Goal: Communication & Community: Answer question/provide support

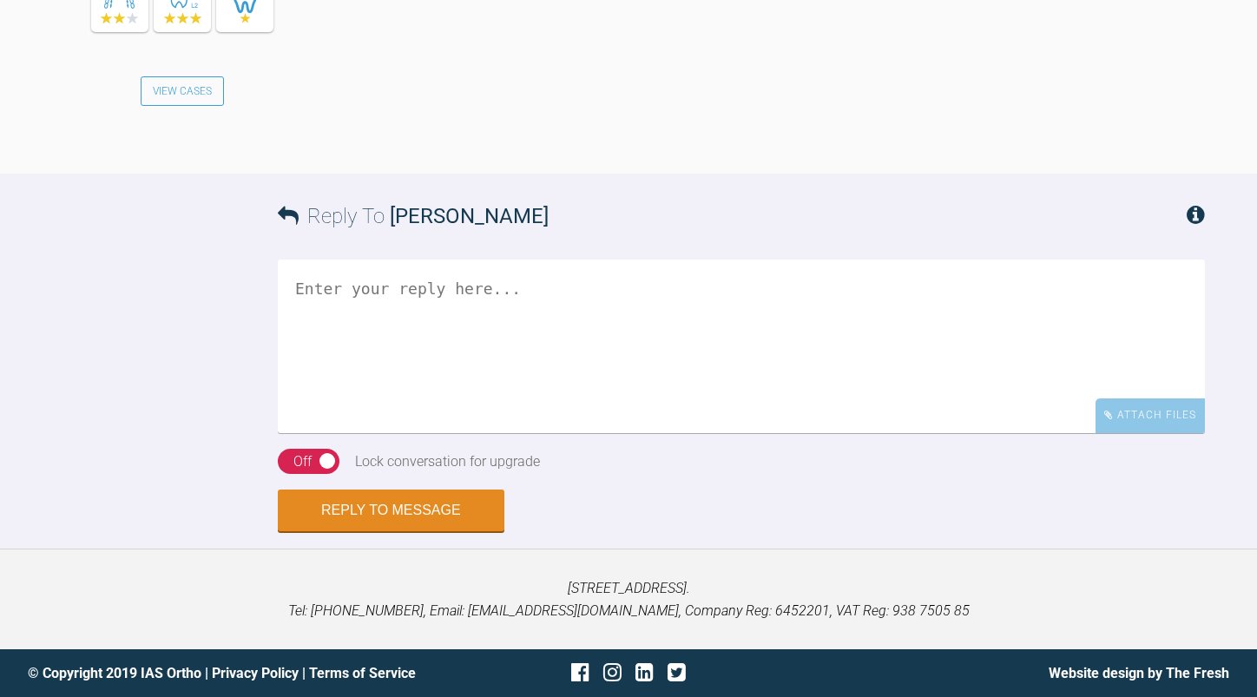
scroll to position [7901, 0]
click at [448, 316] on textarea at bounding box center [741, 347] width 927 height 174
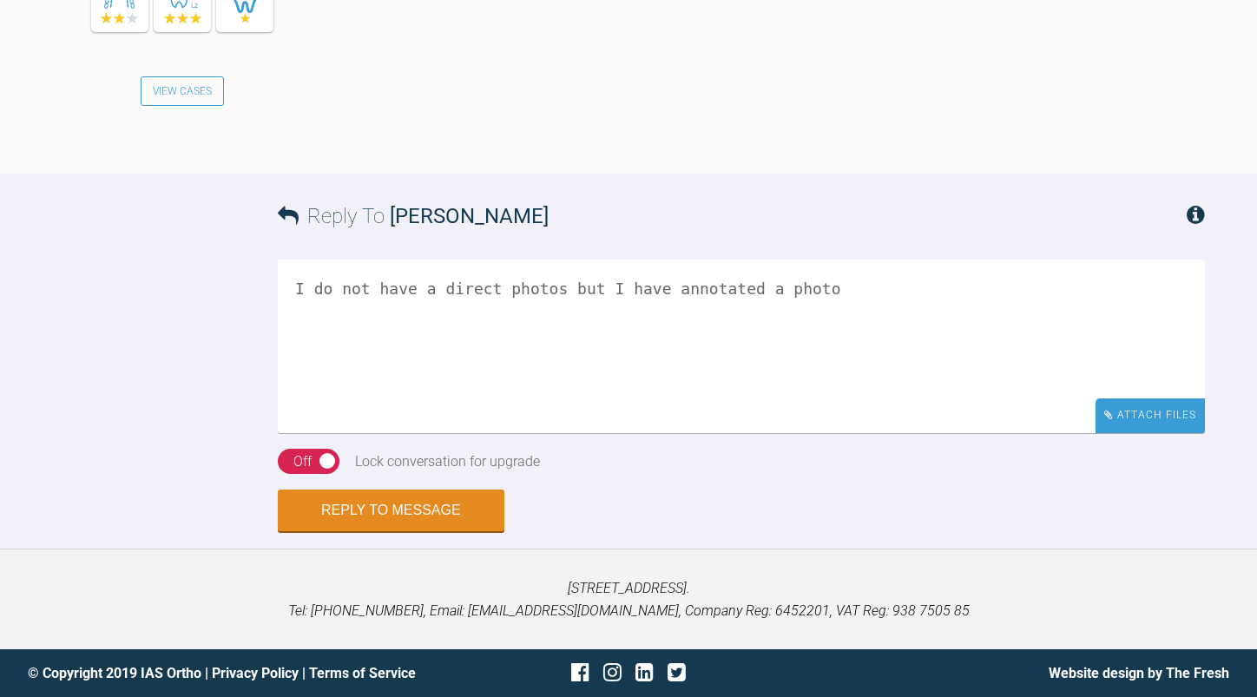
type textarea "I do not have a direct photos but I have annotated a photo"
click at [1132, 419] on div "Attach Files" at bounding box center [1150, 416] width 109 height 34
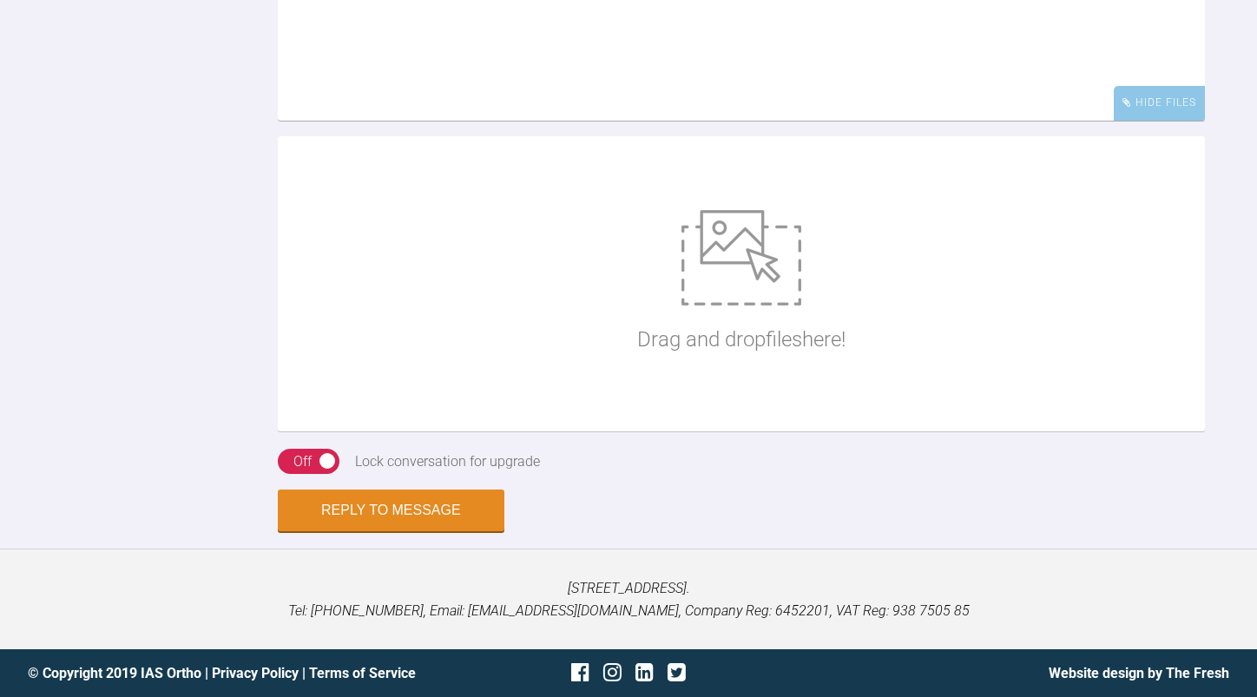
click at [767, 306] on img at bounding box center [742, 258] width 120 height 96
type input "C:\fakepath\2212017.JPG"
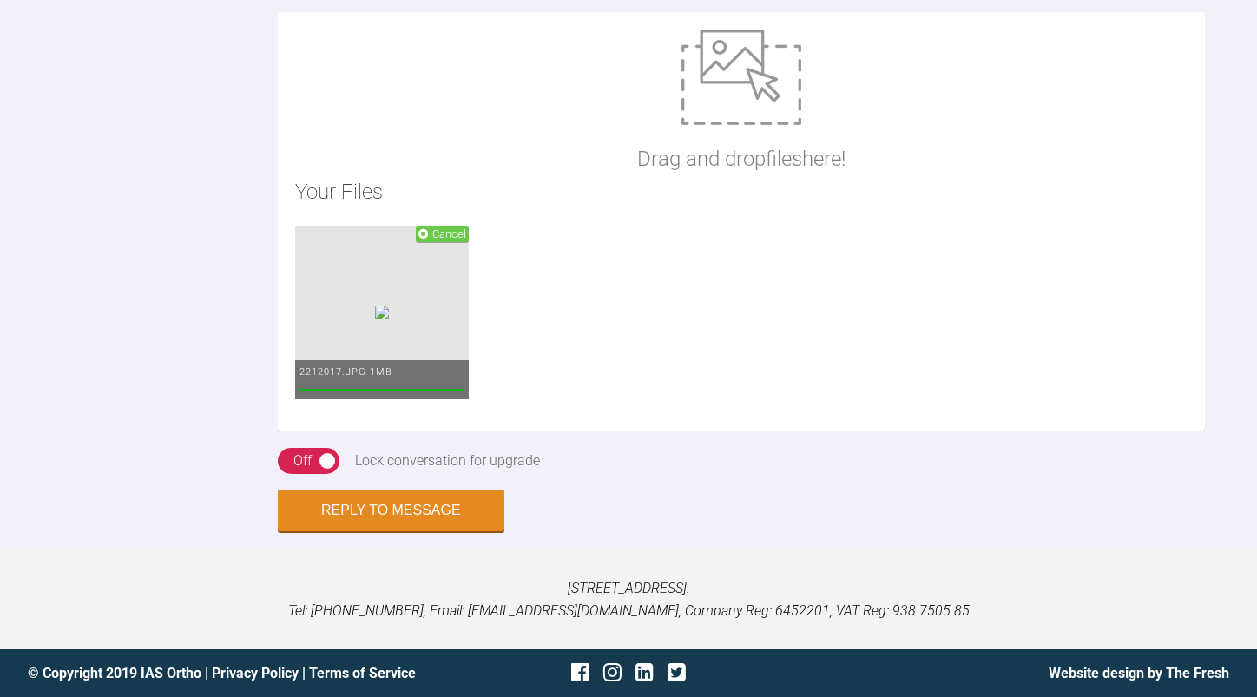
scroll to position [8075, 0]
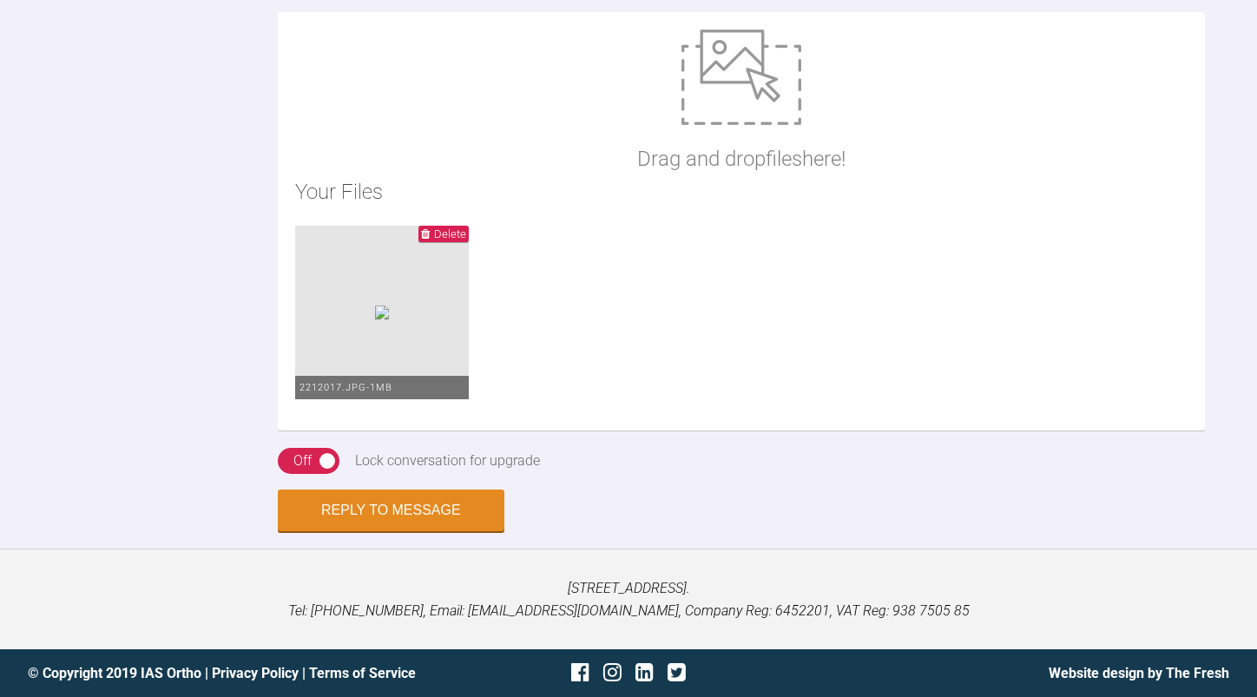
type textarea "I do not have a direct photos but I have annotated a photo. To loop the pwc aro…"
click at [720, 125] on img at bounding box center [742, 78] width 120 height 96
type input "C:\fakepath\IMG_1635.JPG"
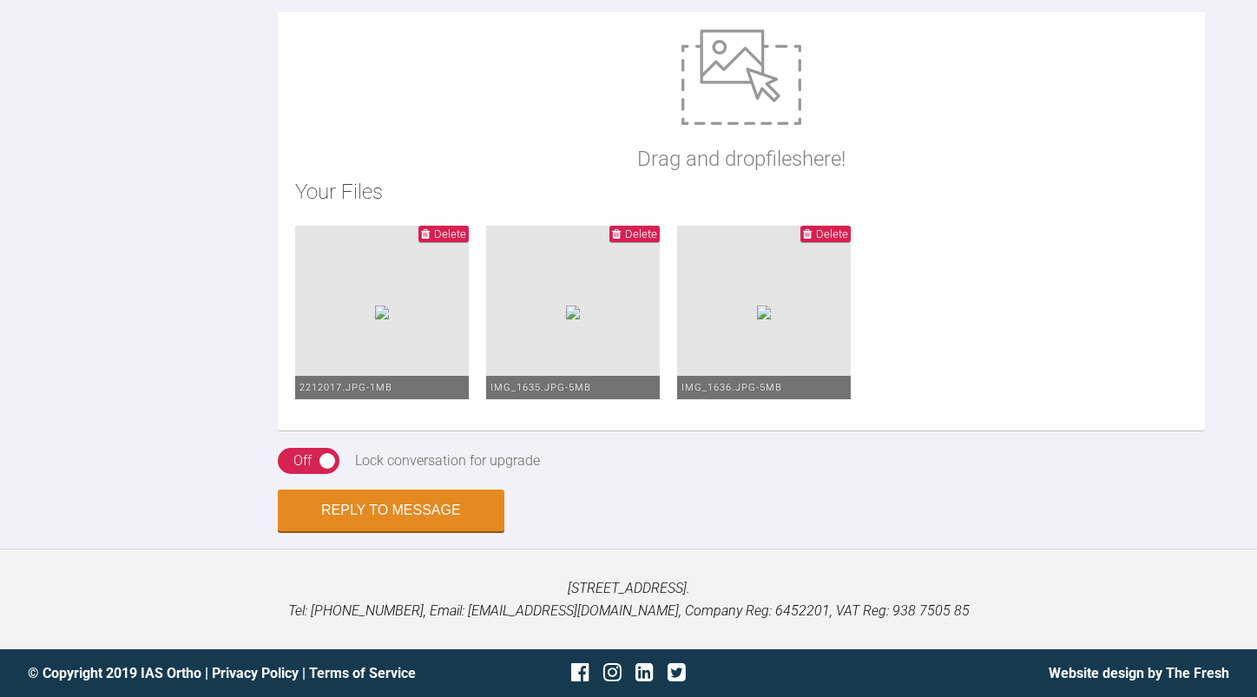
scroll to position [8251, 0]
click at [405, 533] on button "Reply to Message" at bounding box center [391, 513] width 227 height 42
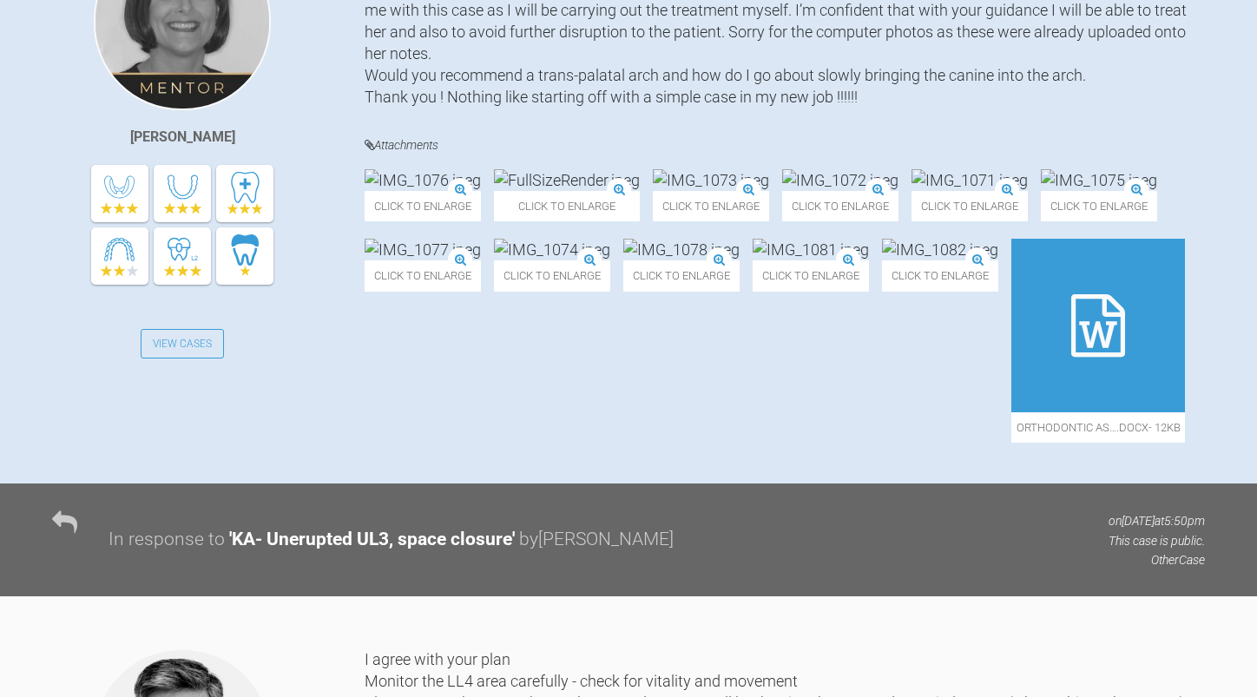
scroll to position [0, 0]
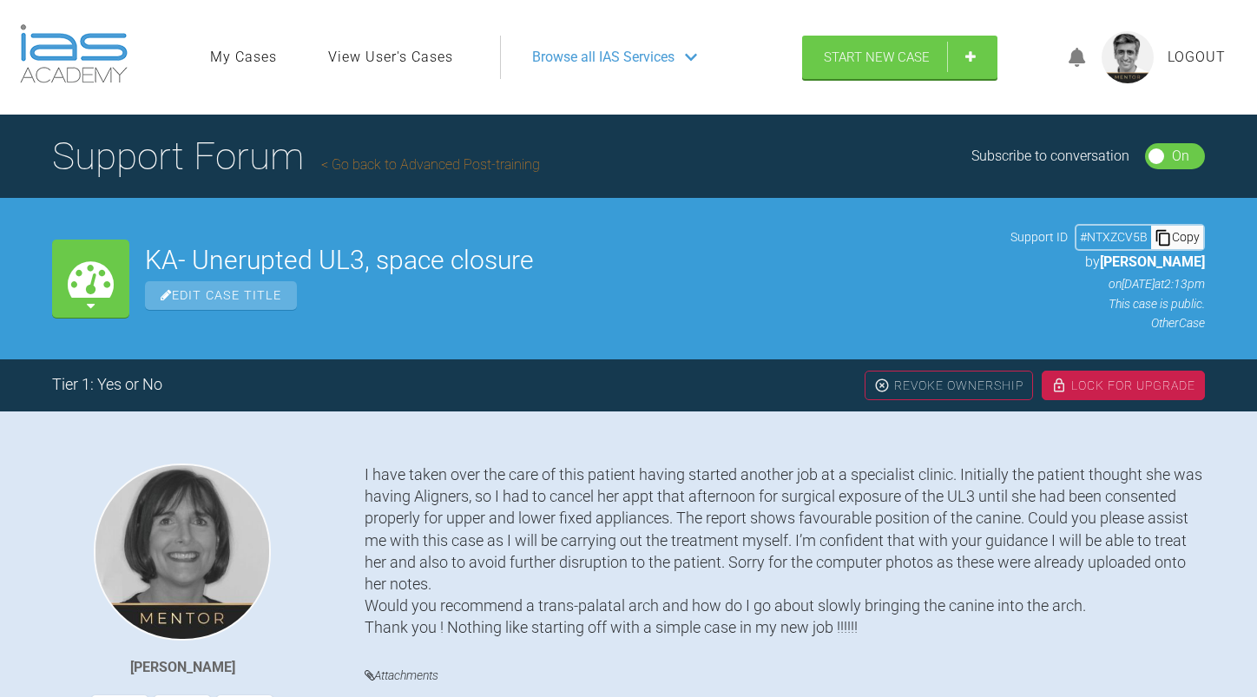
click at [428, 157] on link "Go back to Advanced Post-training" at bounding box center [430, 164] width 219 height 17
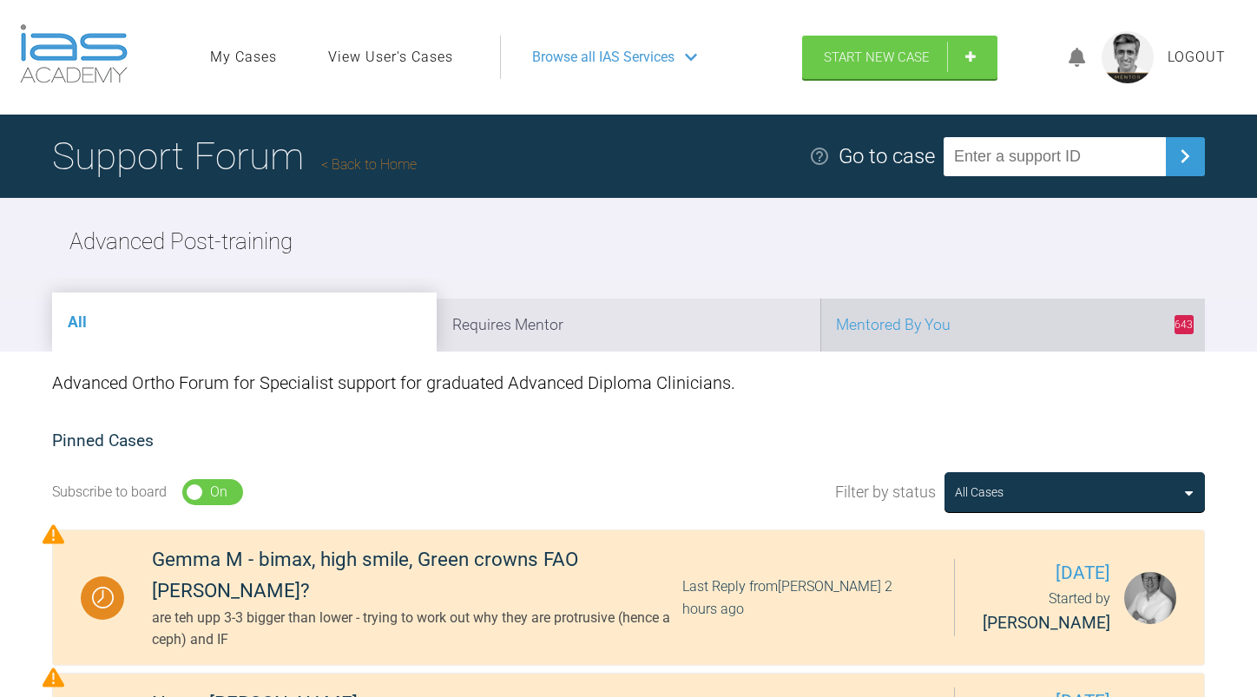
click at [1017, 321] on li "643 Mentored By You" at bounding box center [1013, 325] width 385 height 53
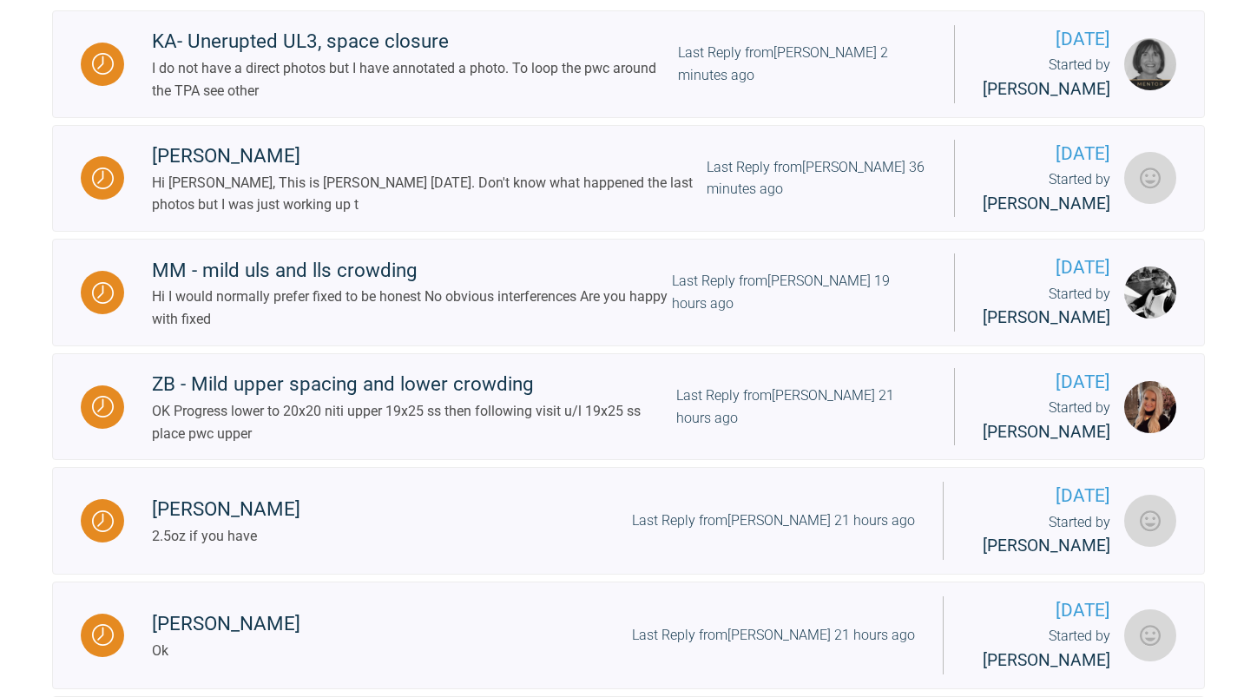
scroll to position [521, 0]
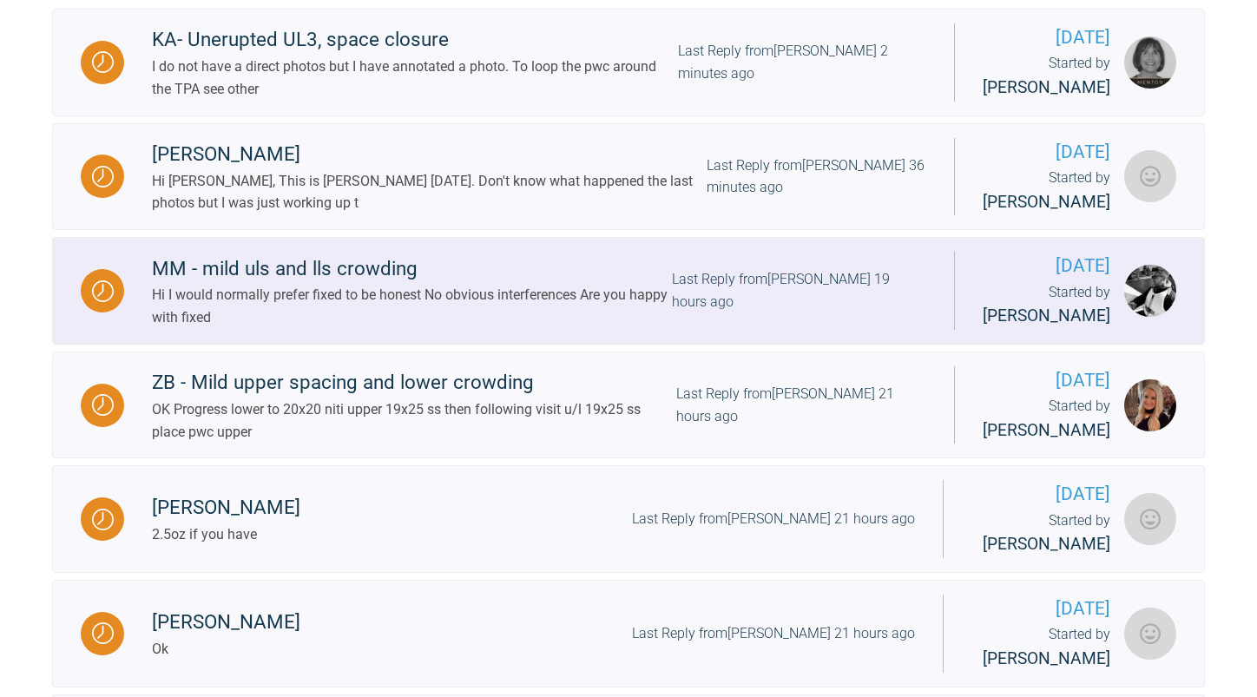
click at [558, 328] on div "Hi I would normally prefer fixed to be honest No obvious interferences Are you …" at bounding box center [412, 306] width 520 height 44
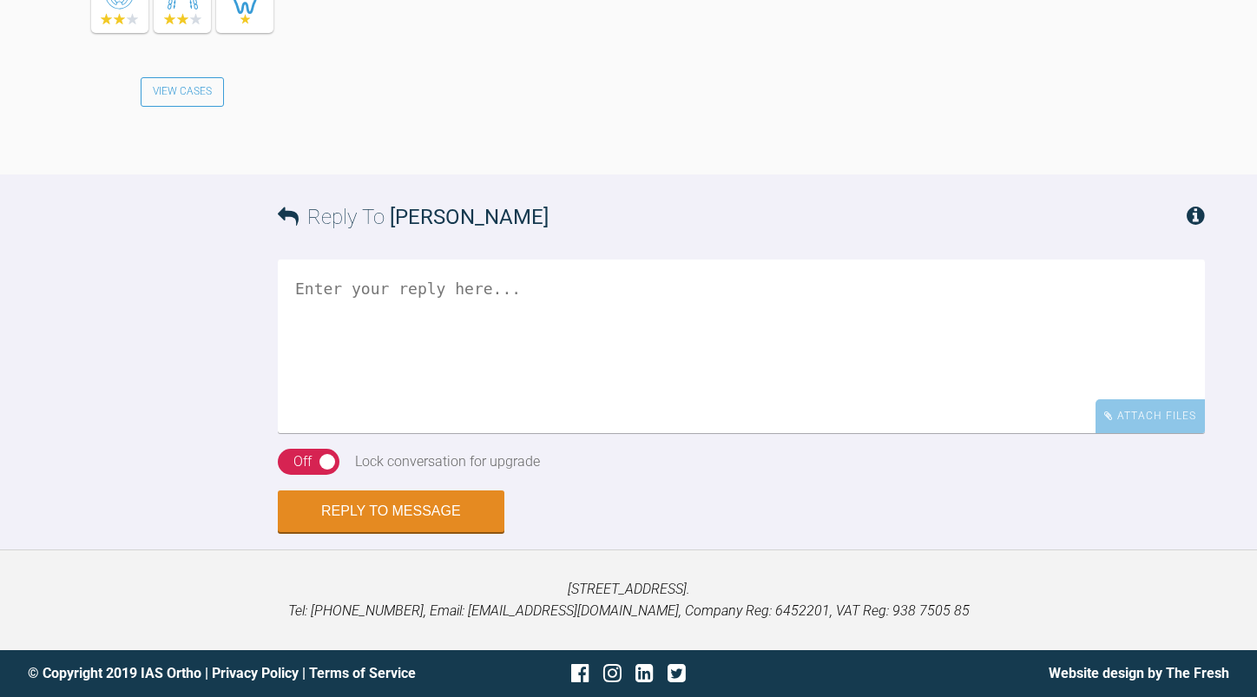
scroll to position [2657, 0]
click at [536, 370] on textarea at bounding box center [741, 347] width 927 height 174
click at [637, 291] on textarea "Yes. Are you happy with this approach? Do you need support?" at bounding box center [741, 347] width 927 height 174
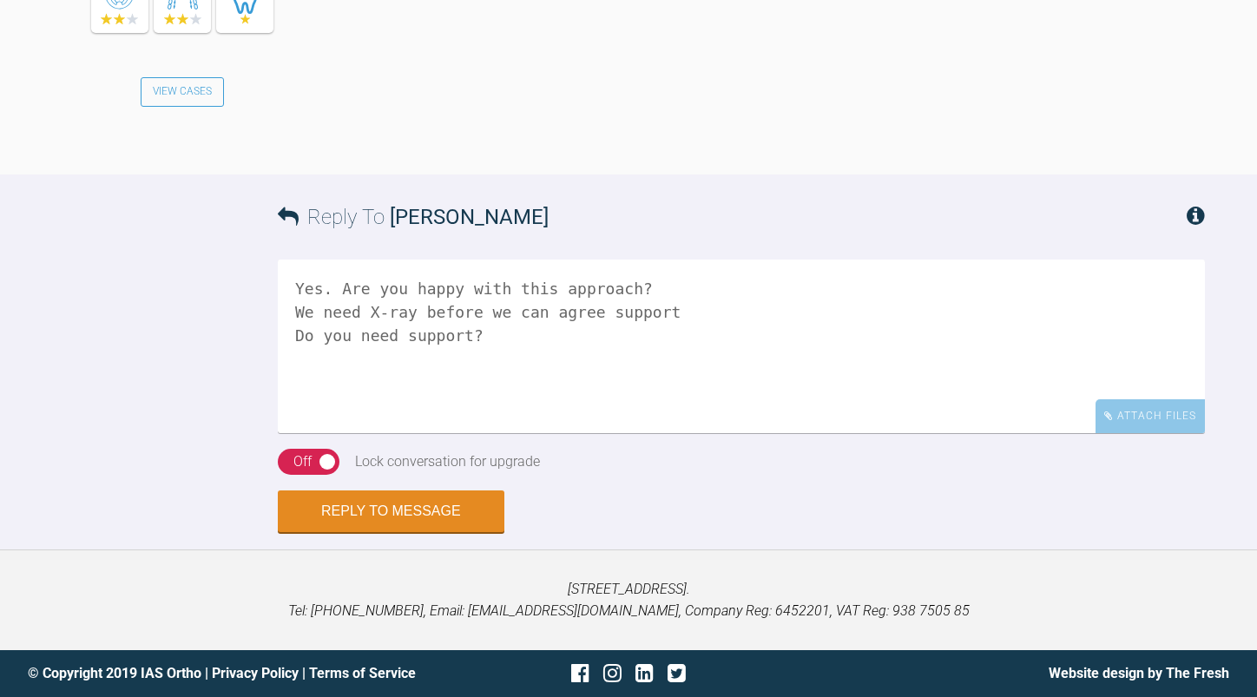
drag, startPoint x: 335, startPoint y: 290, endPoint x: 286, endPoint y: 290, distance: 49.5
click at [286, 290] on textarea "Yes. Are you happy with this approach? We need X-ray before we can agree suppor…" at bounding box center [741, 347] width 927 height 174
click at [655, 315] on textarea "Are you happy with this approach? We need X-ray before we can agree support Do …" at bounding box center [741, 347] width 927 height 174
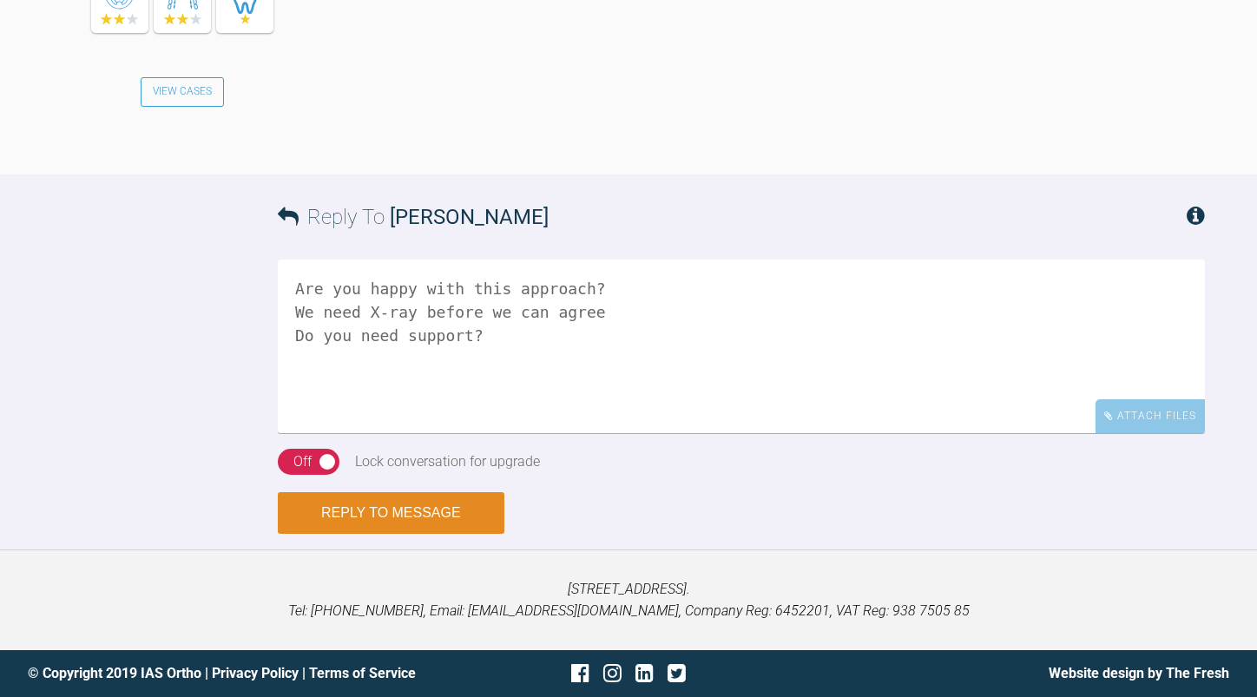
type textarea "Are you happy with this approach? We need X-ray before we can agree Do you need…"
click at [423, 507] on button "Reply to Message" at bounding box center [391, 513] width 227 height 42
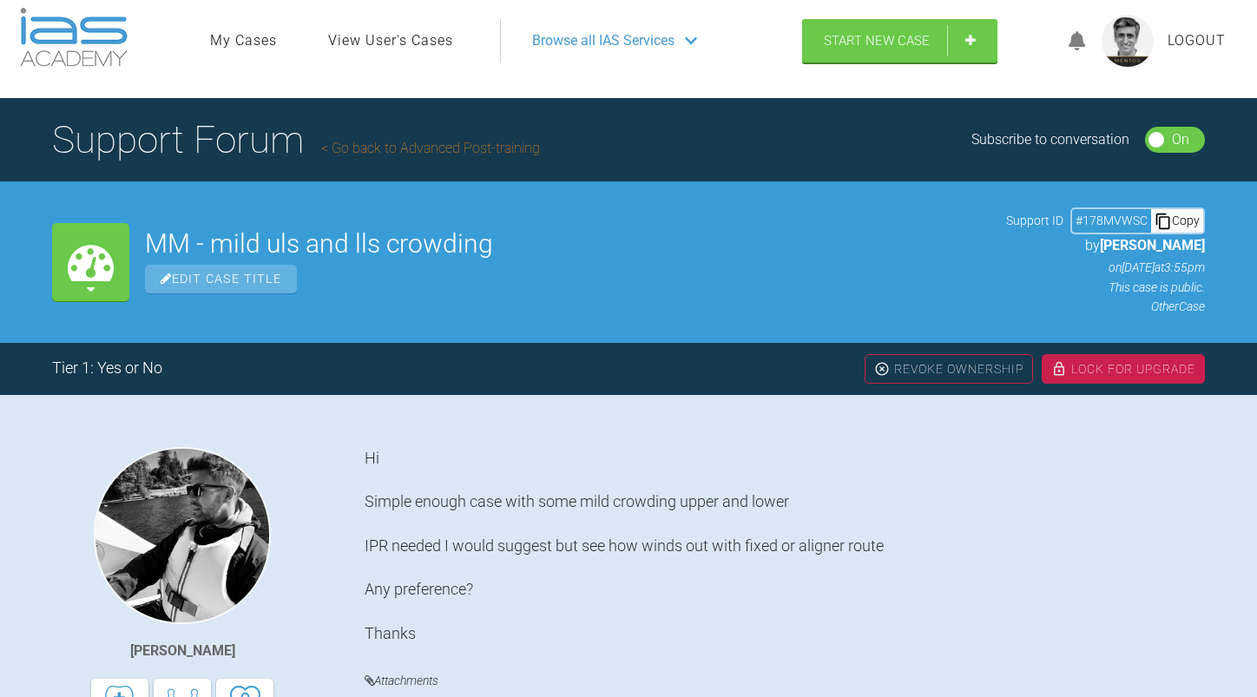
scroll to position [0, 0]
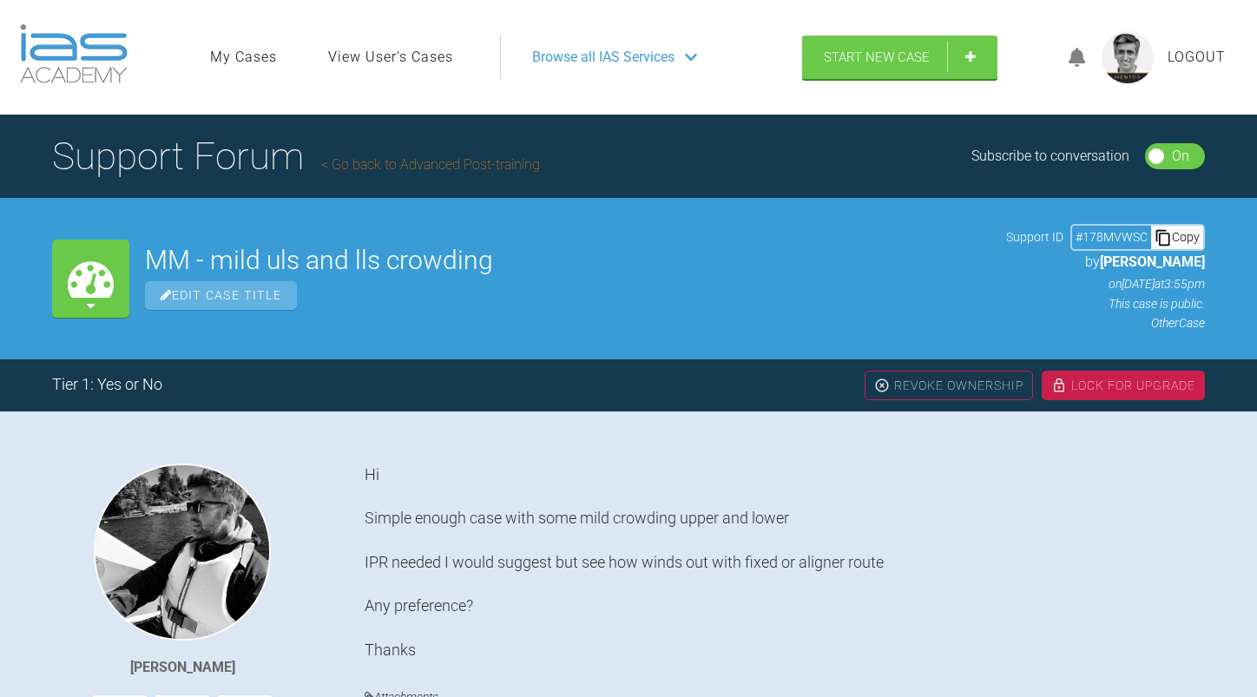
click at [424, 162] on link "Go back to Advanced Post-training" at bounding box center [430, 164] width 219 height 17
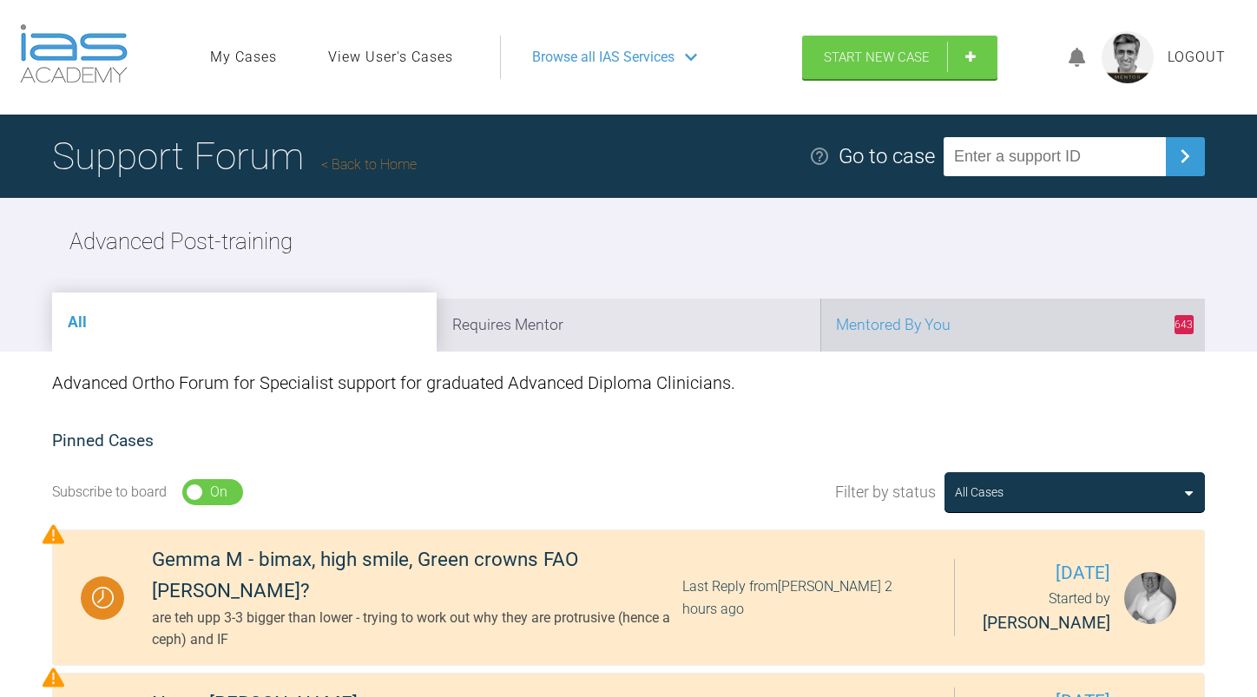
click at [978, 336] on li "643 Mentored By You" at bounding box center [1013, 325] width 385 height 53
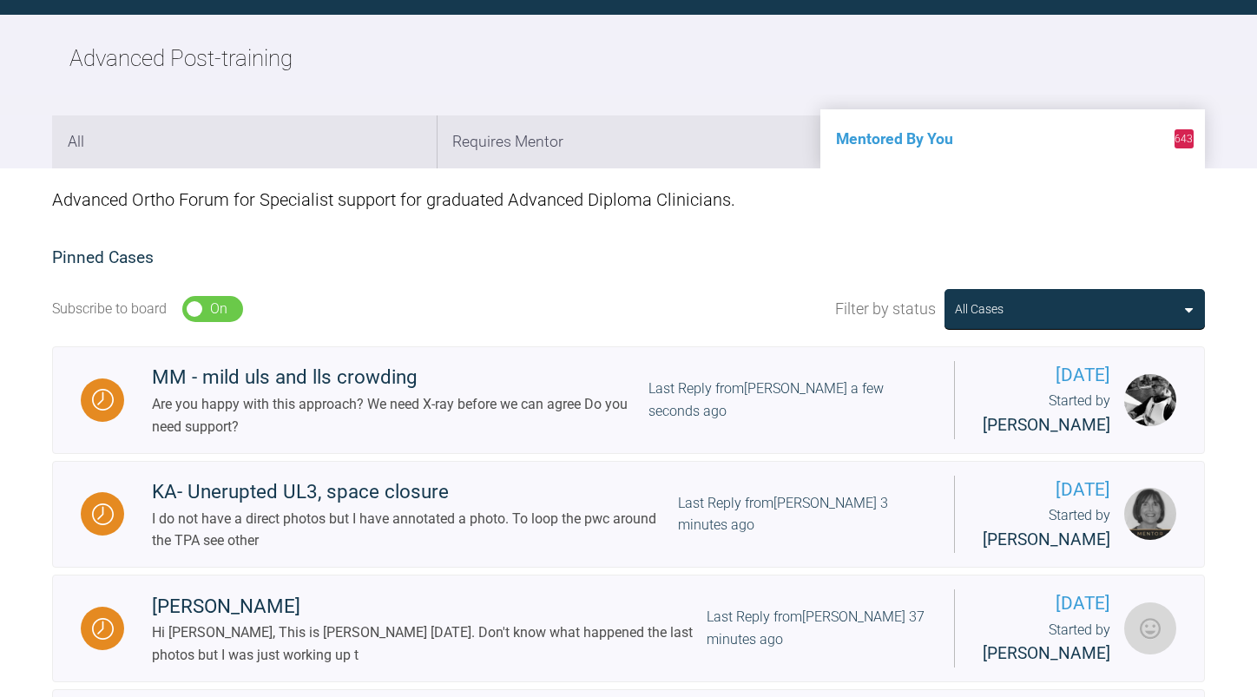
scroll to position [434, 0]
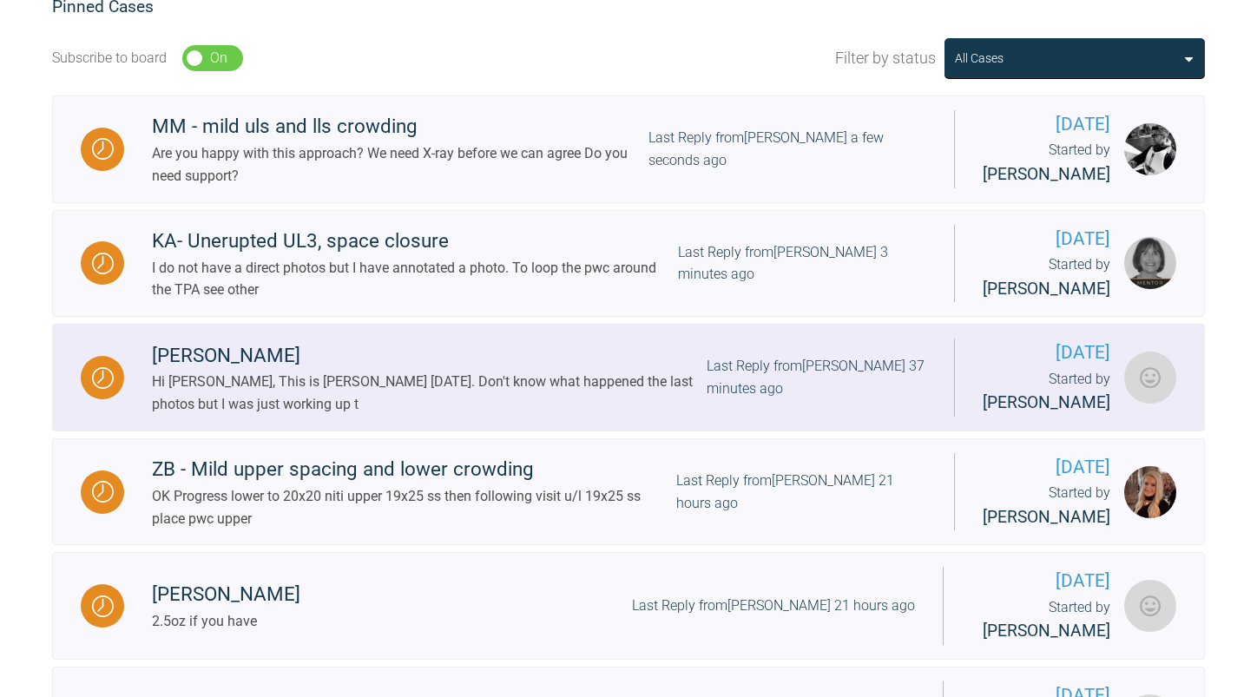
click at [713, 399] on div "Last Reply from [PERSON_NAME] 37 minutes ago" at bounding box center [817, 377] width 220 height 44
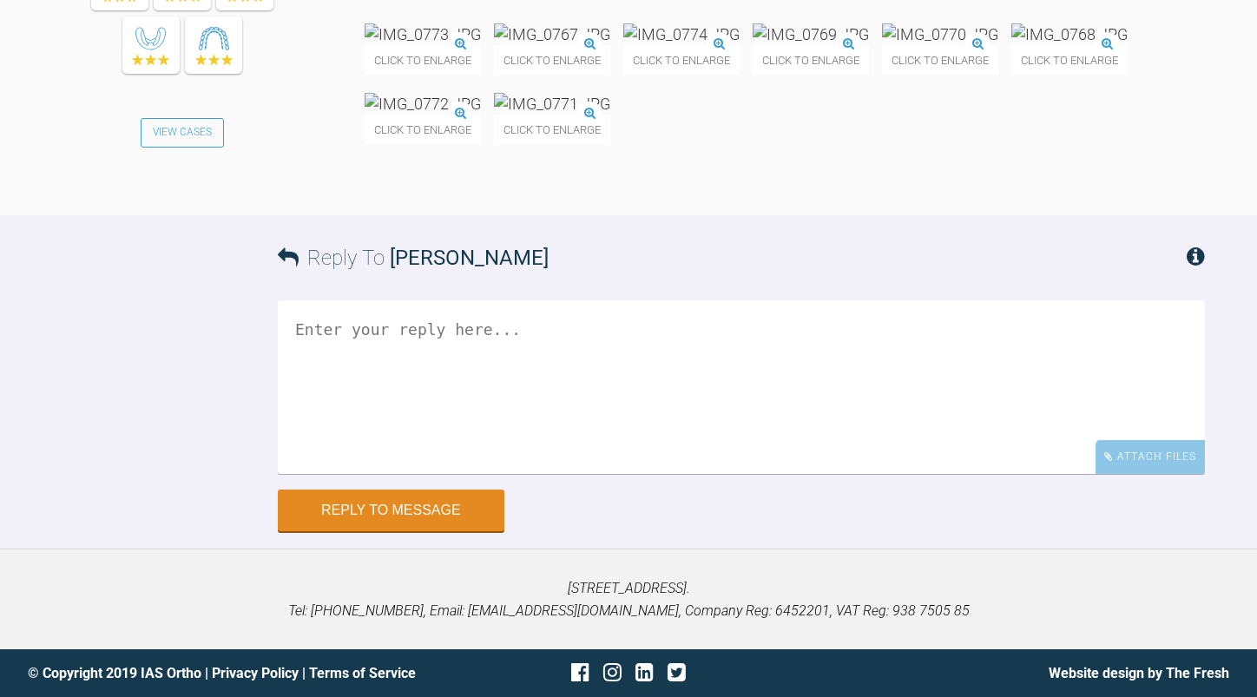
scroll to position [7468, 0]
click at [481, 45] on img at bounding box center [423, 34] width 116 height 22
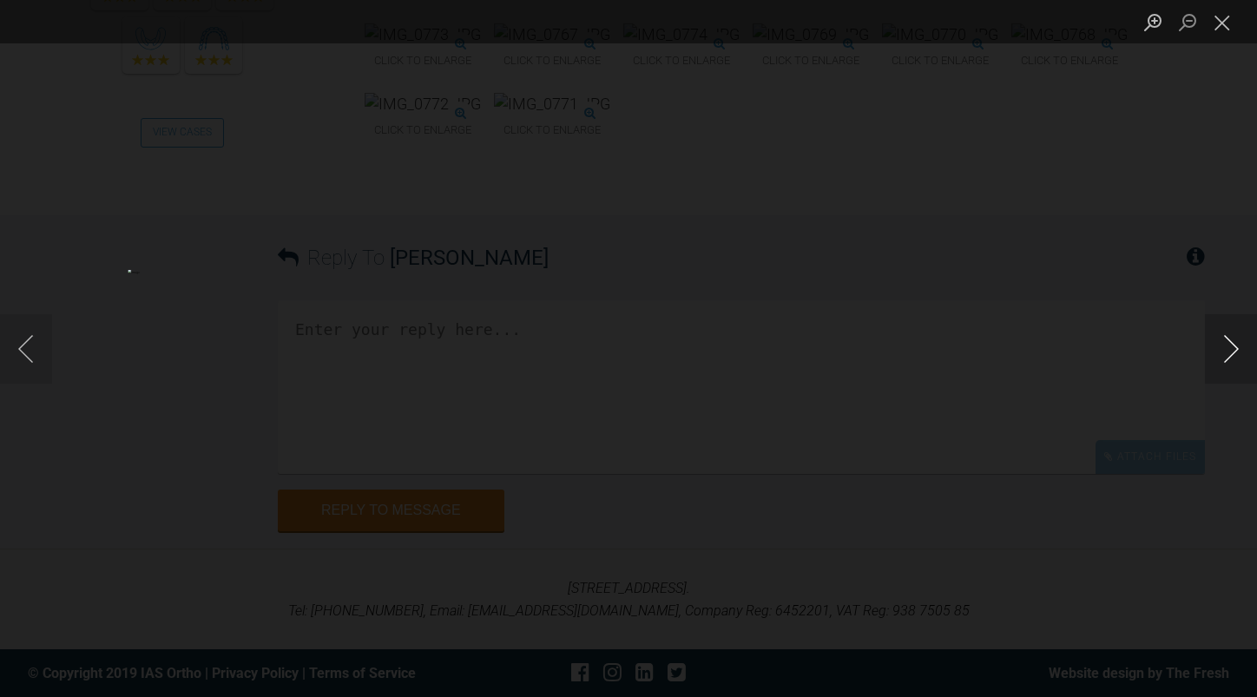
click at [1233, 348] on button "Next image" at bounding box center [1231, 348] width 52 height 69
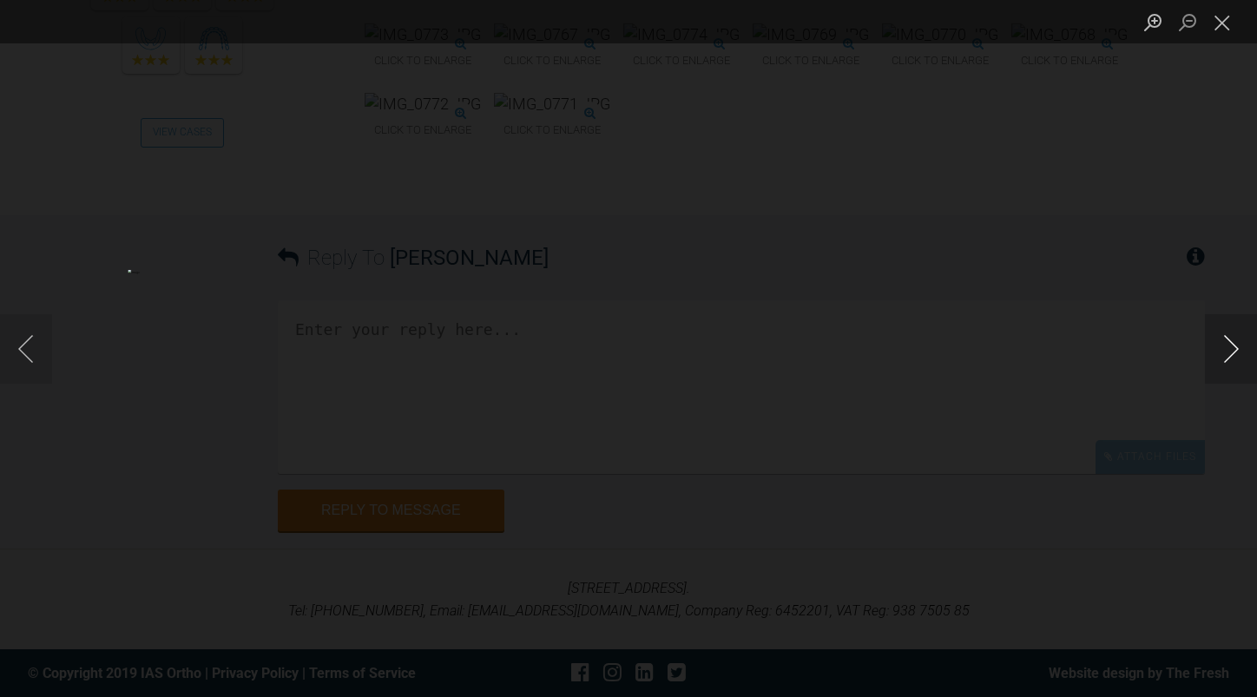
click at [1233, 348] on button "Next image" at bounding box center [1231, 348] width 52 height 69
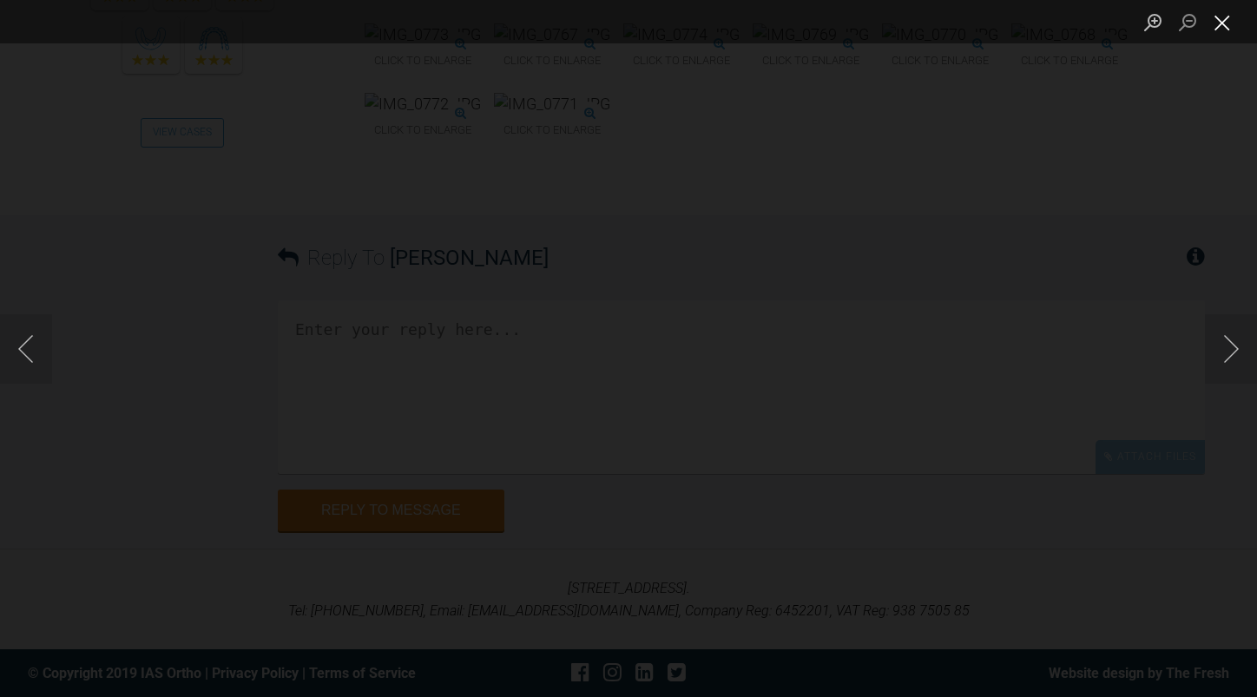
click at [1216, 30] on button "Close lightbox" at bounding box center [1222, 22] width 35 height 30
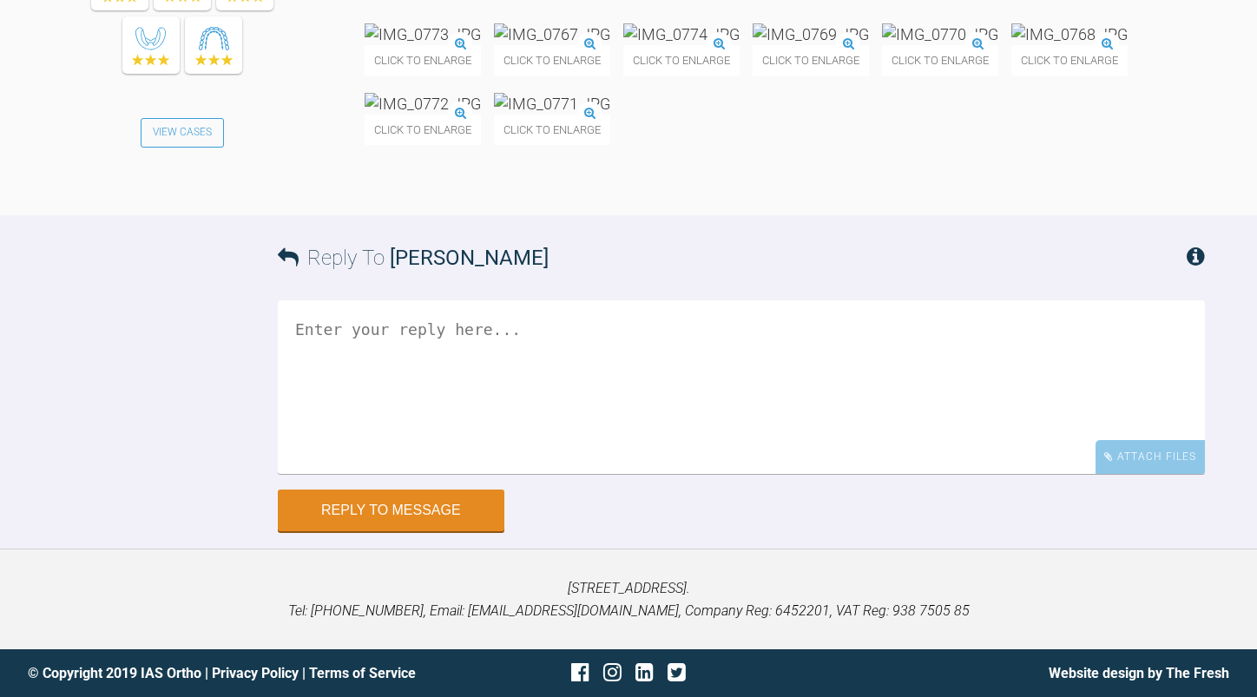
scroll to position [7903, 0]
click at [481, 350] on textarea at bounding box center [741, 387] width 927 height 174
click at [373, 329] on textarea "Bond lowwer 7's Lower" at bounding box center [741, 387] width 927 height 174
drag, startPoint x: 365, startPoint y: 439, endPoint x: 292, endPoint y: 439, distance: 73.0
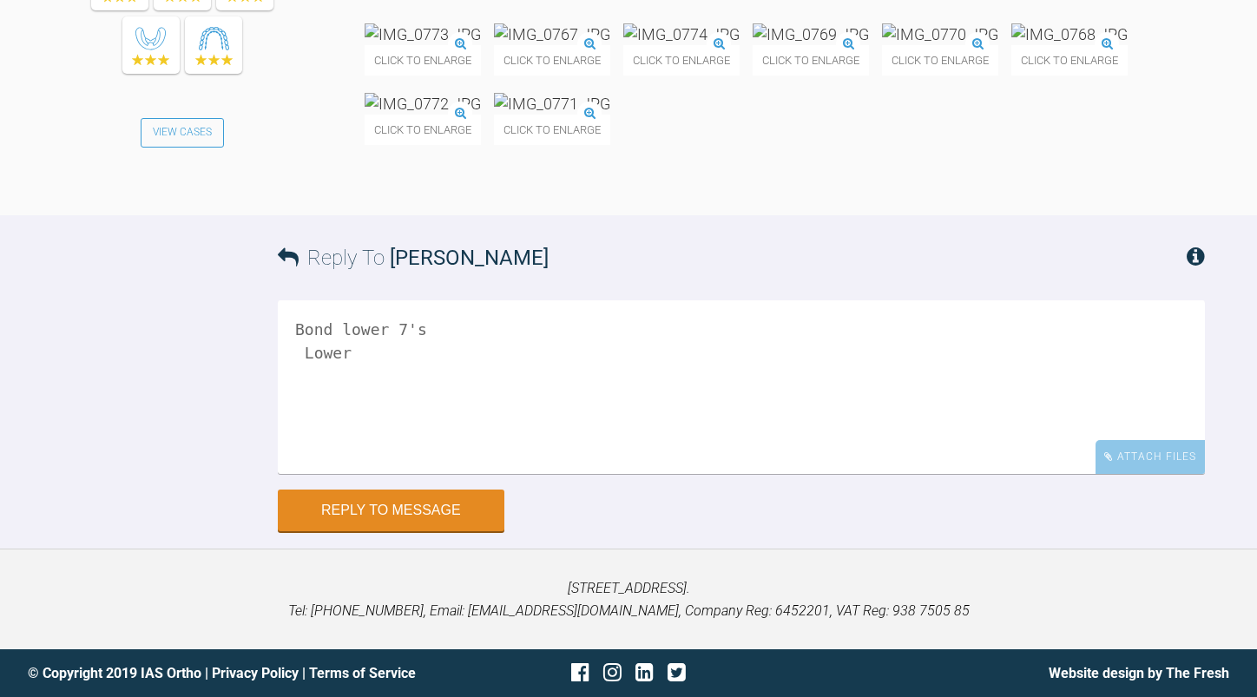
click at [292, 439] on textarea "Bond lower 7's Lower" at bounding box center [741, 387] width 927 height 174
click at [329, 474] on textarea "Bond lower 7's - keep 20x20 upper 19x25 ss following visit pwc and class III" at bounding box center [741, 387] width 927 height 174
click at [521, 427] on textarea "Bond lower 7's - keep 20x20 upper 19x25 ss following visit pwc u 6- 6 and class…" at bounding box center [741, 387] width 927 height 174
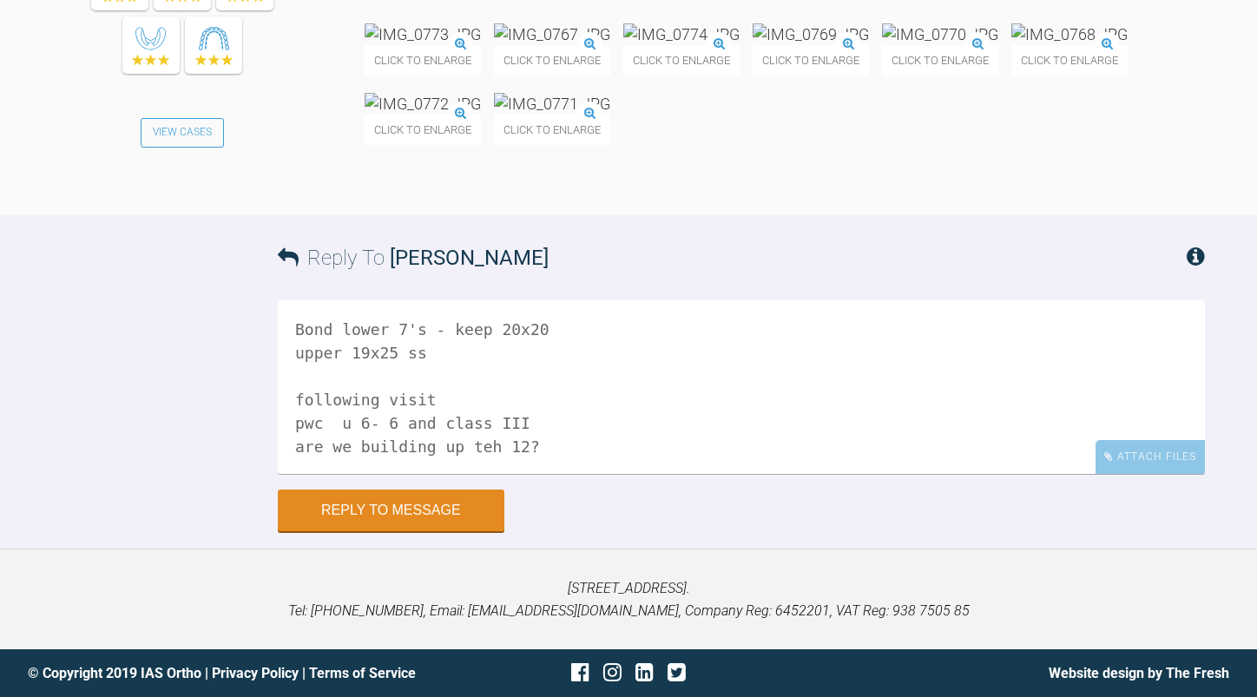
click at [523, 446] on textarea "Bond lower 7's - keep 20x20 upper 19x25 ss following visit pwc u 6- 6 and class…" at bounding box center [741, 387] width 927 height 174
type textarea "Bond lower 7's - keep 20x20 upper 19x25 ss following visit pwc u 6- 6 and class…"
click at [422, 518] on button "Reply to Message" at bounding box center [391, 513] width 227 height 42
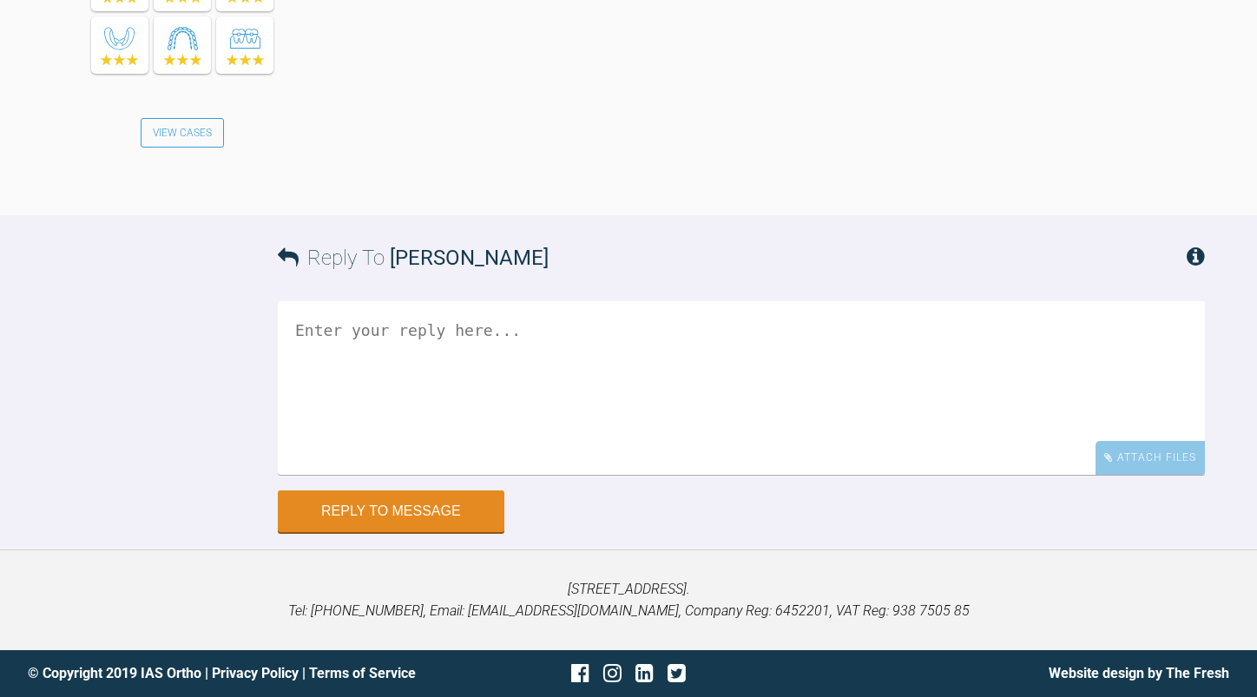
scroll to position [8414, 0]
